Goal: Information Seeking & Learning: Learn about a topic

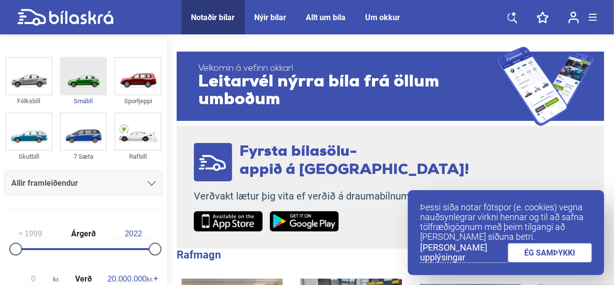
click at [92, 96] on div "Smábíl" at bounding box center [83, 100] width 47 height 11
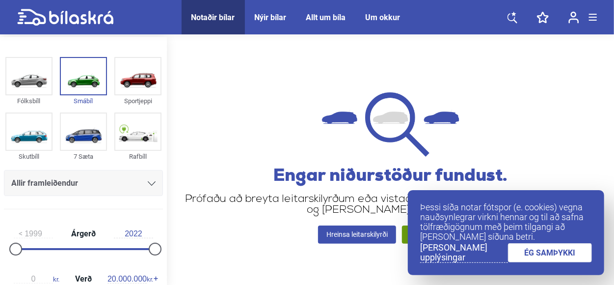
click at [335, 15] on div "Allt um bíla" at bounding box center [326, 17] width 40 height 9
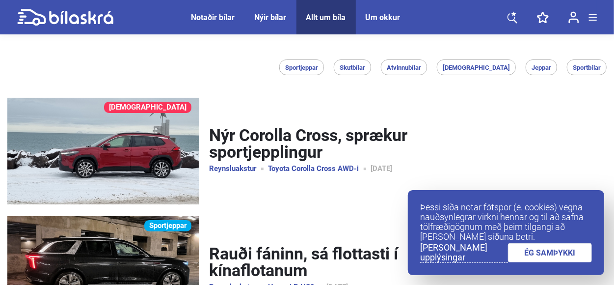
click at [205, 17] on div "Notaðir bílar" at bounding box center [213, 17] width 44 height 9
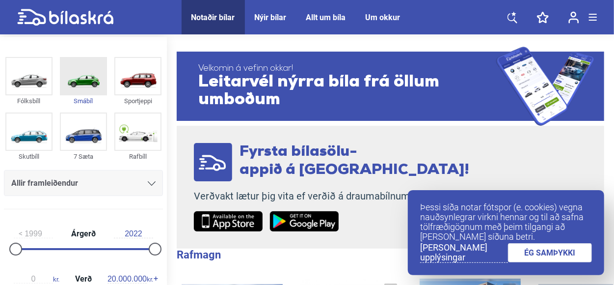
click at [88, 80] on img at bounding box center [83, 76] width 45 height 36
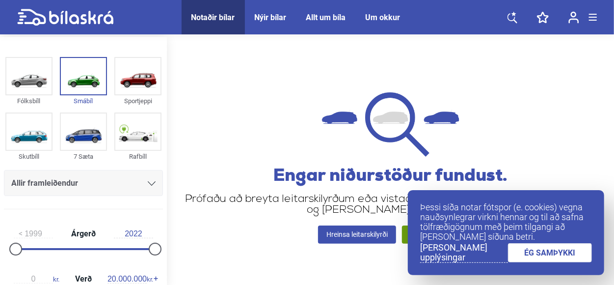
click at [527, 250] on link "ÉG SAMÞYKKI" at bounding box center [550, 252] width 84 height 19
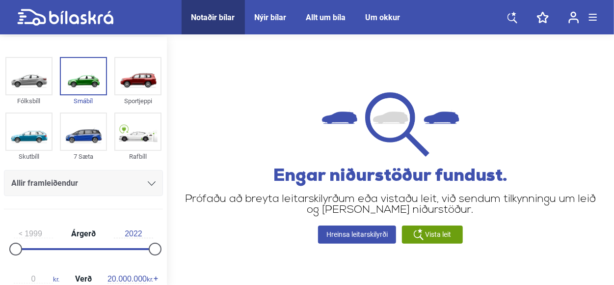
click at [450, 234] on span "Vista leit" at bounding box center [439, 234] width 26 height 10
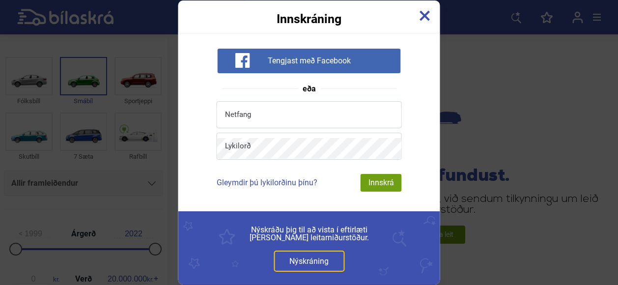
click at [422, 13] on img at bounding box center [424, 15] width 11 height 11
